Goal: Navigation & Orientation: Find specific page/section

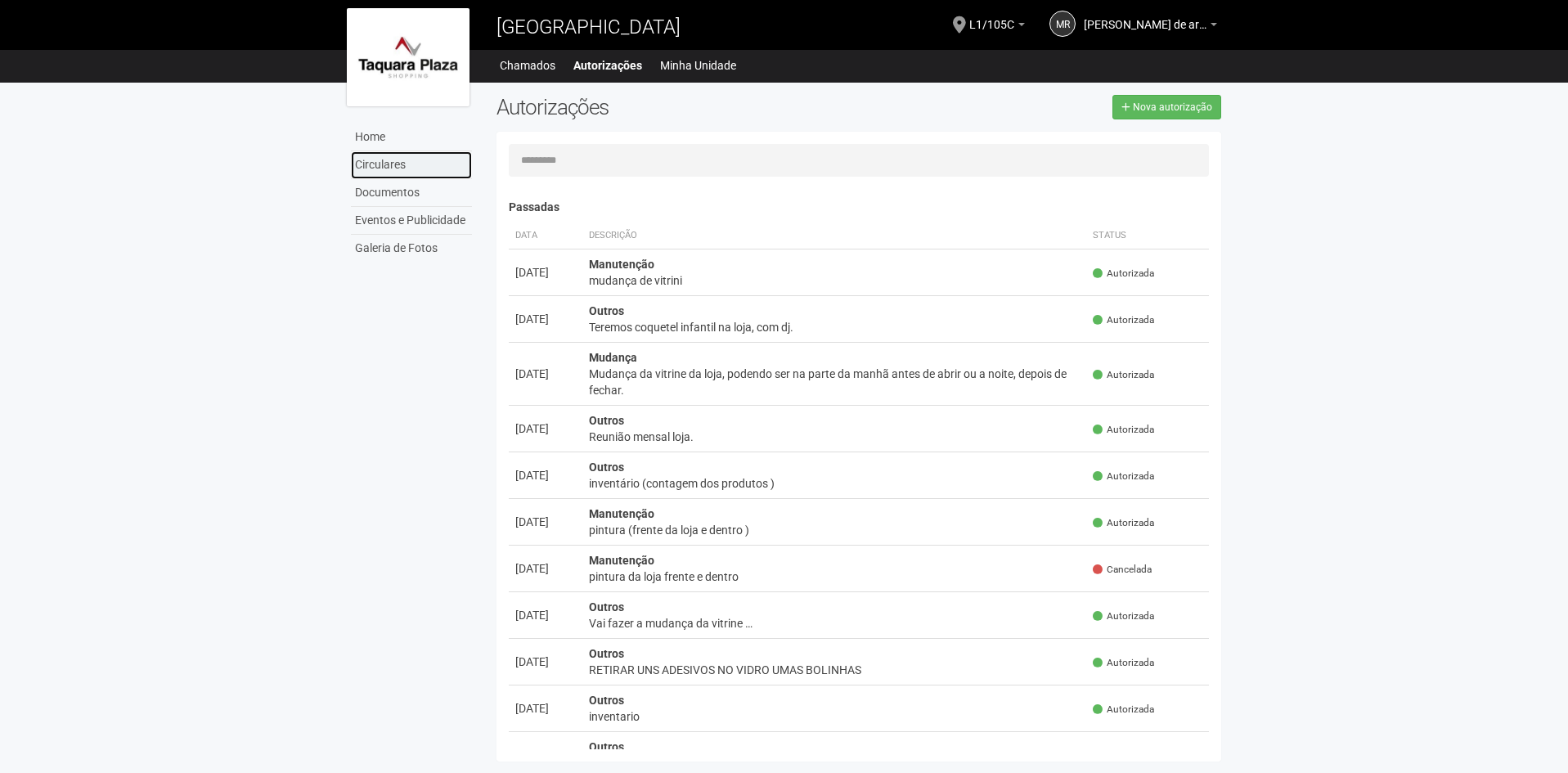
click at [417, 156] on link "Circulares" at bounding box center [411, 165] width 121 height 28
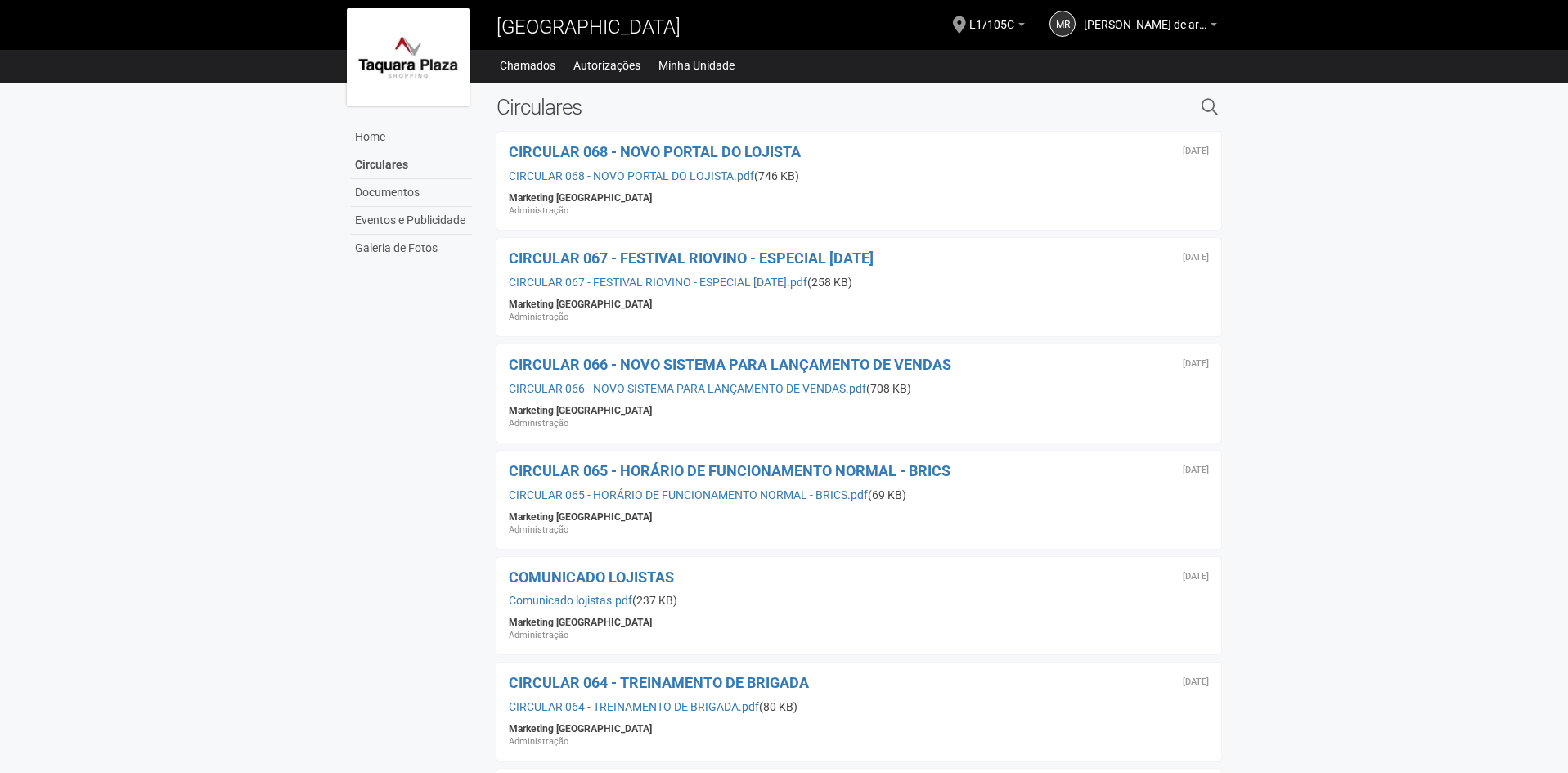
click at [439, 316] on div "Home Circulares Documentos Eventos e Publicidade Galeria de Fotos Circulares × …" at bounding box center [784, 656] width 900 height 1147
click at [605, 69] on link "Autorizações" at bounding box center [606, 65] width 67 height 23
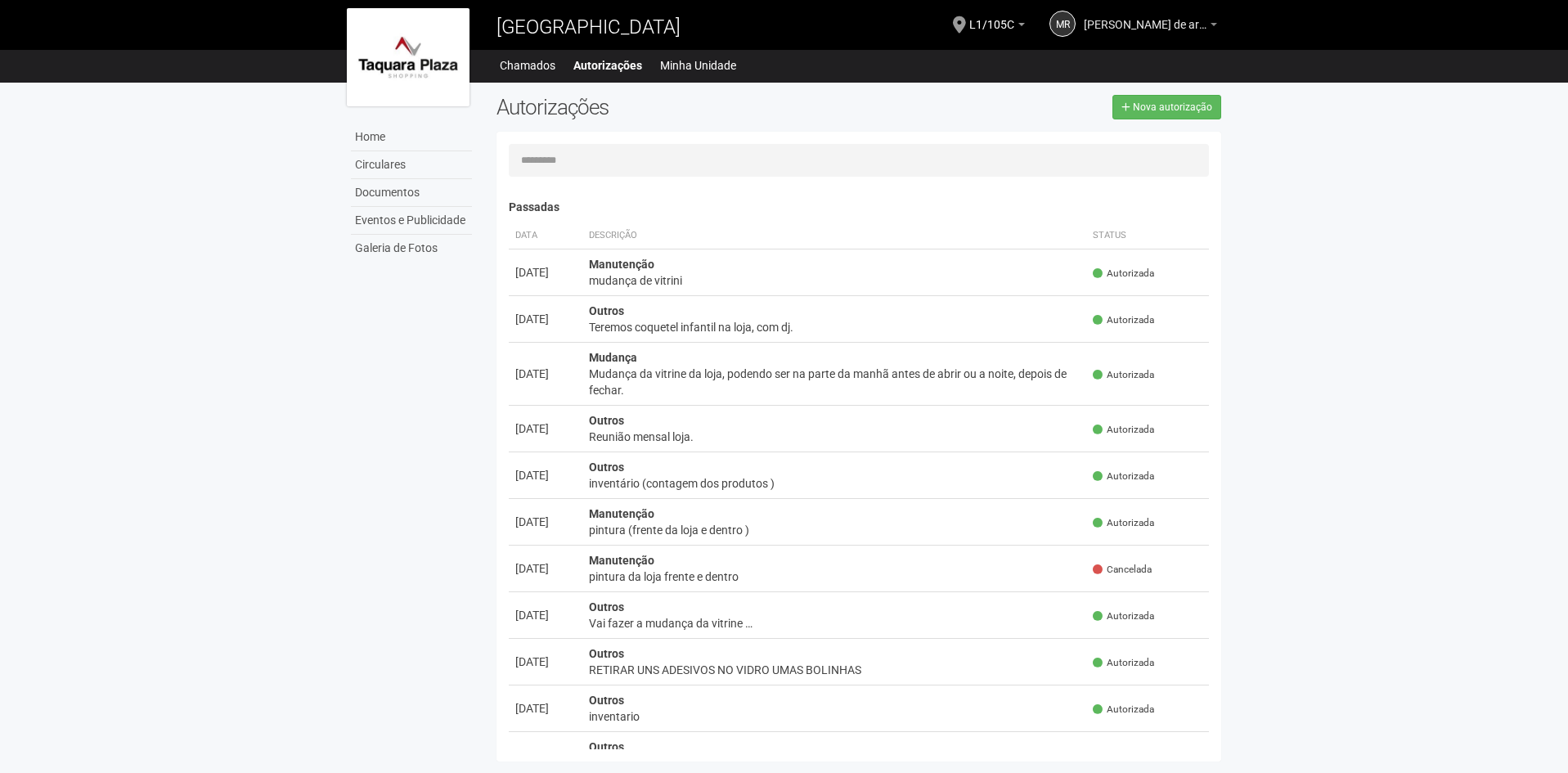
click at [1215, 26] on b at bounding box center [1213, 25] width 6 height 4
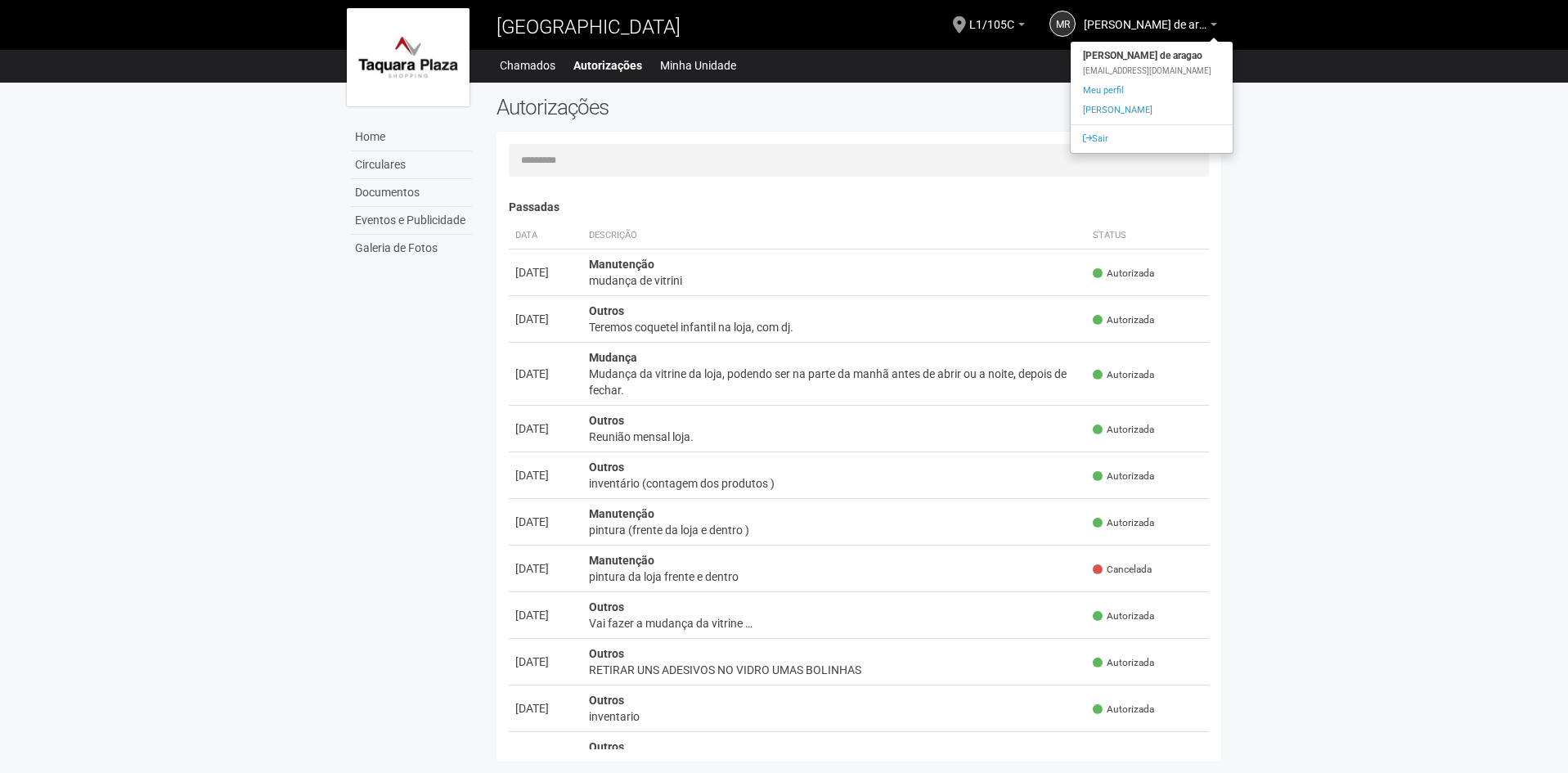
click at [1275, 184] on body "Aguarde... Taquara Plaza Shopping mr mariana ribeiro de aragao mariana ribeiro …" at bounding box center [784, 386] width 1568 height 773
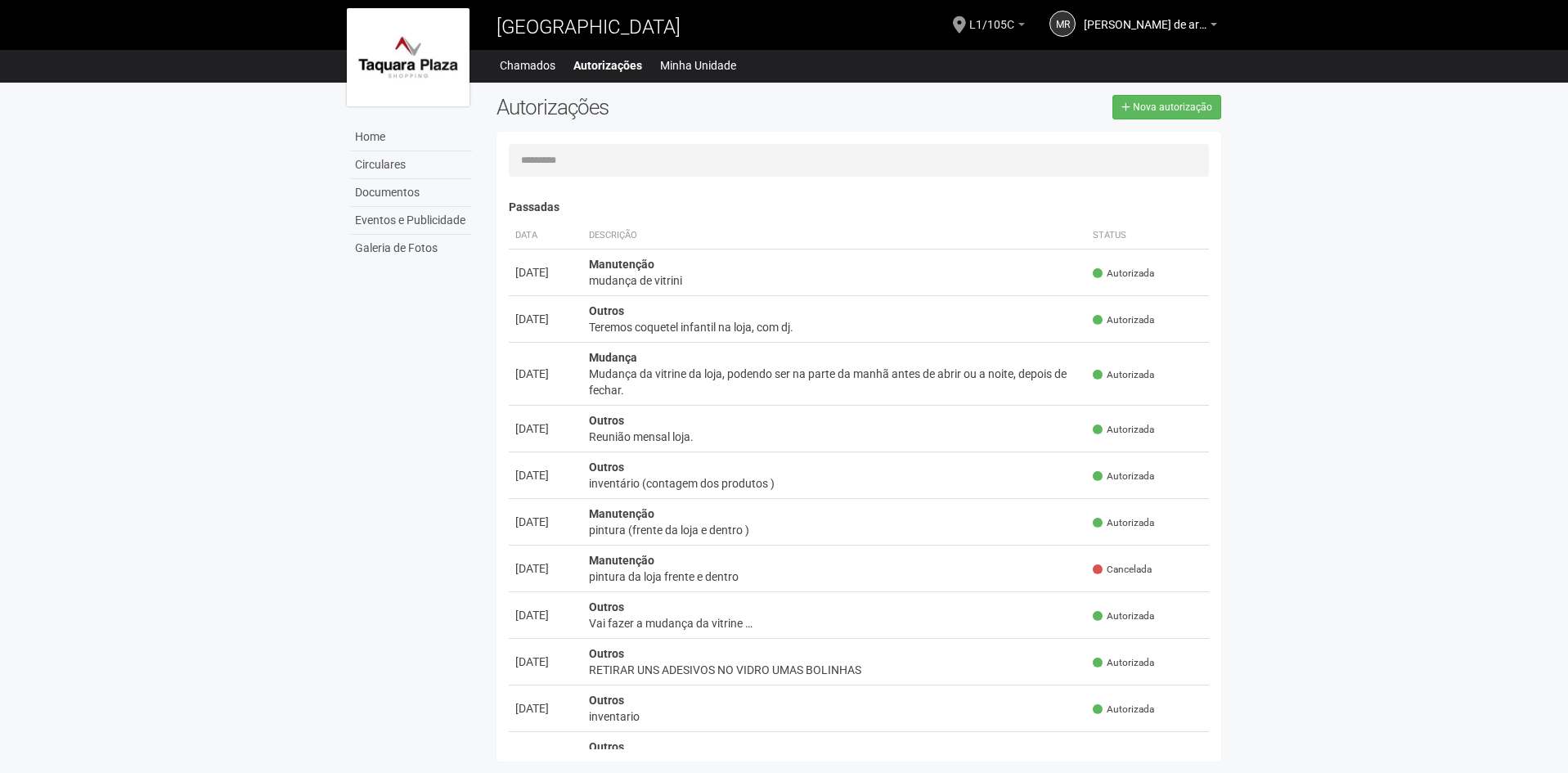
click at [1020, 24] on b at bounding box center [1022, 25] width 6 height 4
drag, startPoint x: 1338, startPoint y: 295, endPoint x: 1331, endPoint y: 288, distance: 9.9
click at [1338, 296] on body "Aguarde... Taquara Plaza Shopping mr mariana ribeiro de aragao mariana ribeiro …" at bounding box center [784, 386] width 1568 height 773
click at [696, 56] on link "Minha Unidade" at bounding box center [698, 65] width 76 height 23
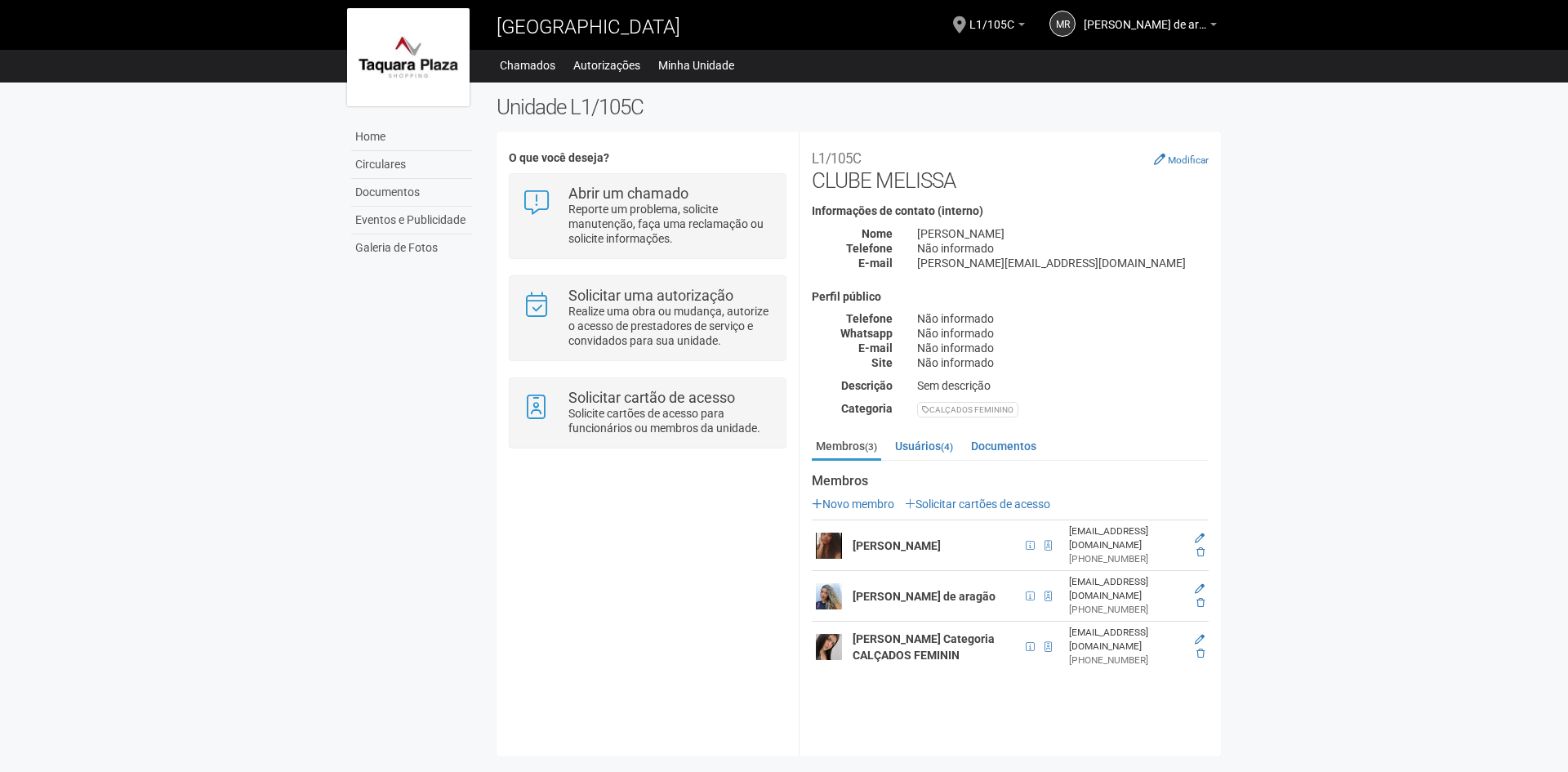
click at [738, 607] on div "**********" at bounding box center [859, 444] width 725 height 601
click at [376, 130] on link "Home" at bounding box center [411, 137] width 120 height 28
